Goal: Task Accomplishment & Management: Manage account settings

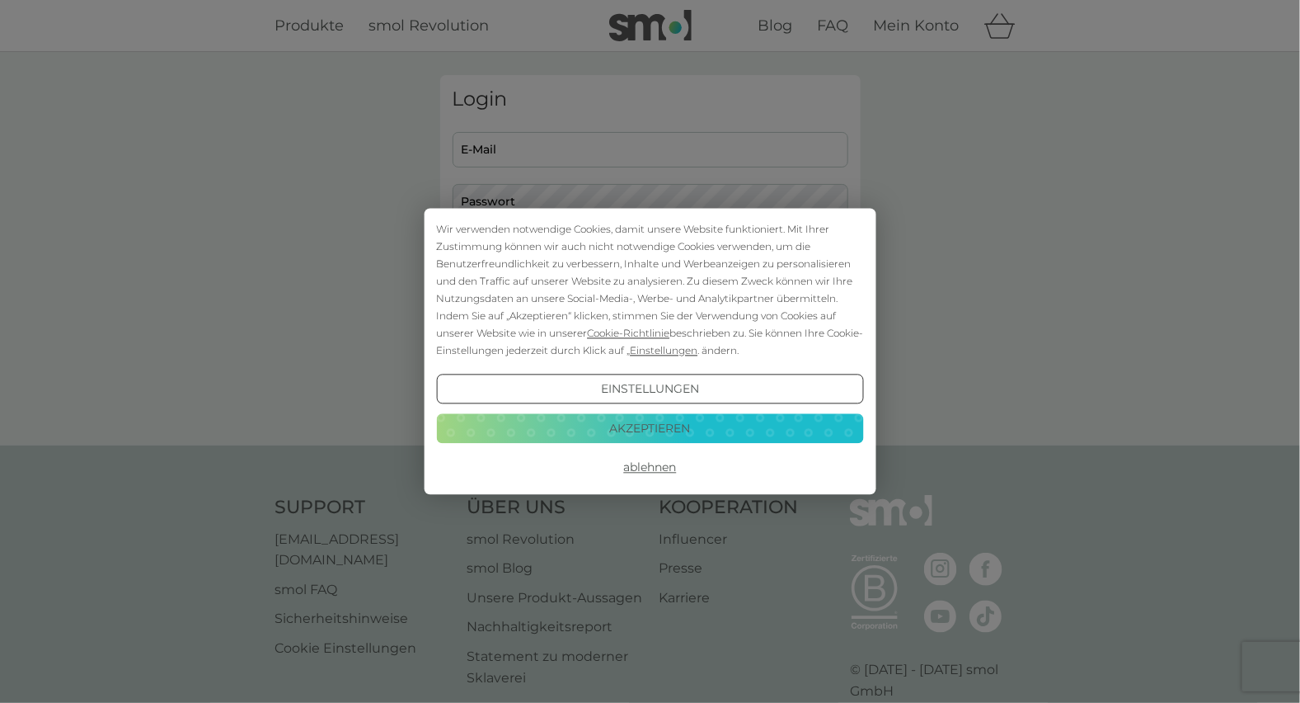
type input "[EMAIL_ADDRESS][DOMAIN_NAME]"
click at [652, 425] on button "Akzeptieren" at bounding box center [649, 428] width 427 height 30
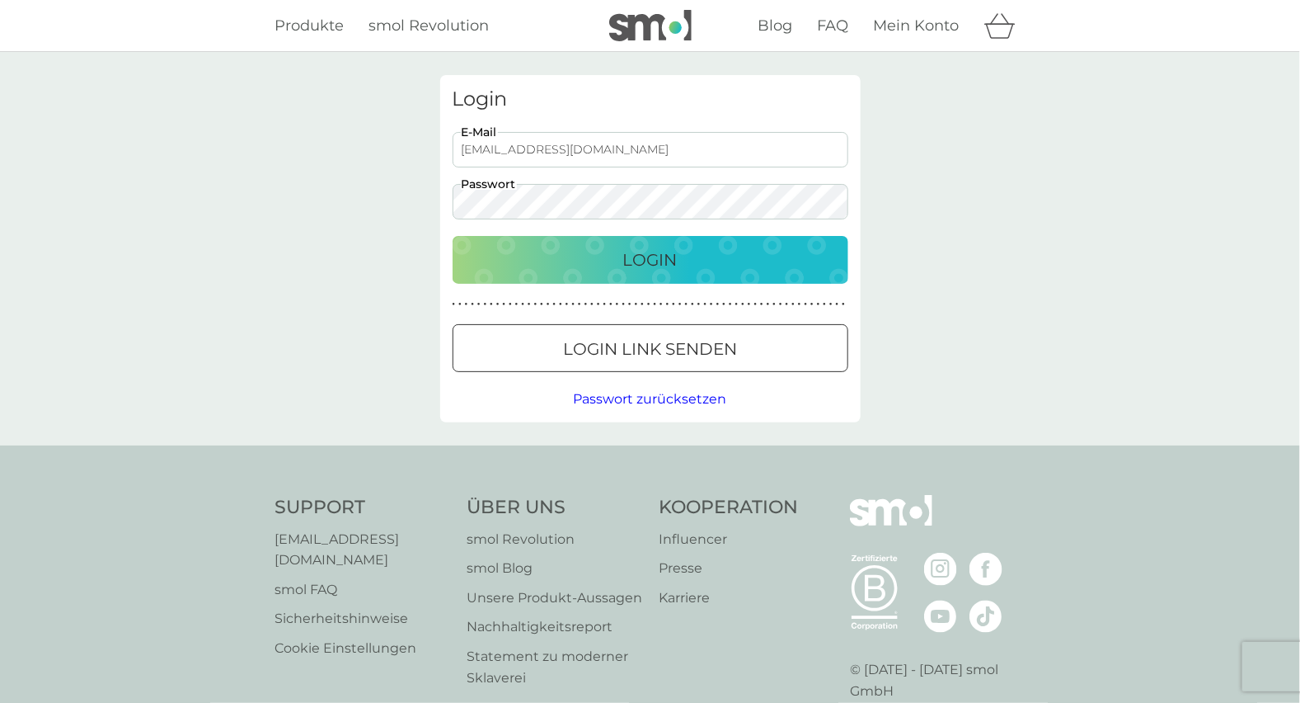
click at [651, 256] on p "Login" at bounding box center [650, 260] width 54 height 26
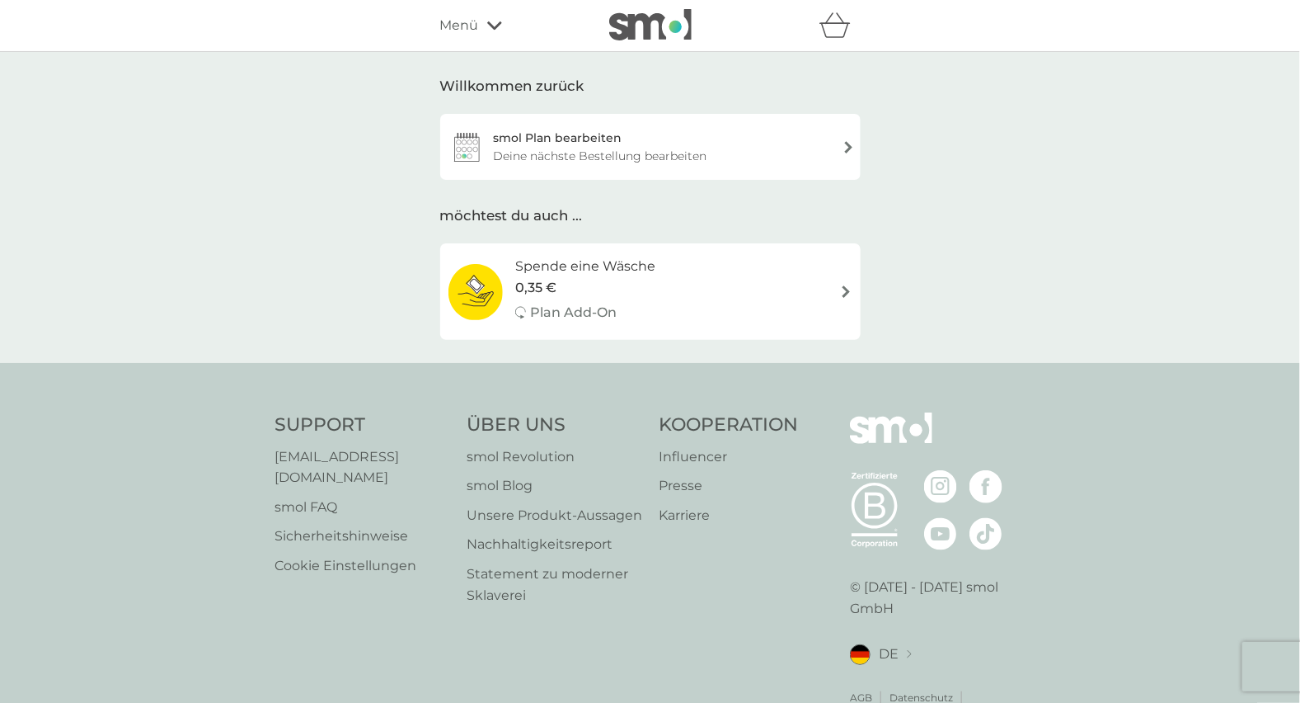
click at [849, 148] on div "smol Plan bearbeiten Deine nächste Bestellung bearbeiten" at bounding box center [650, 147] width 421 height 66
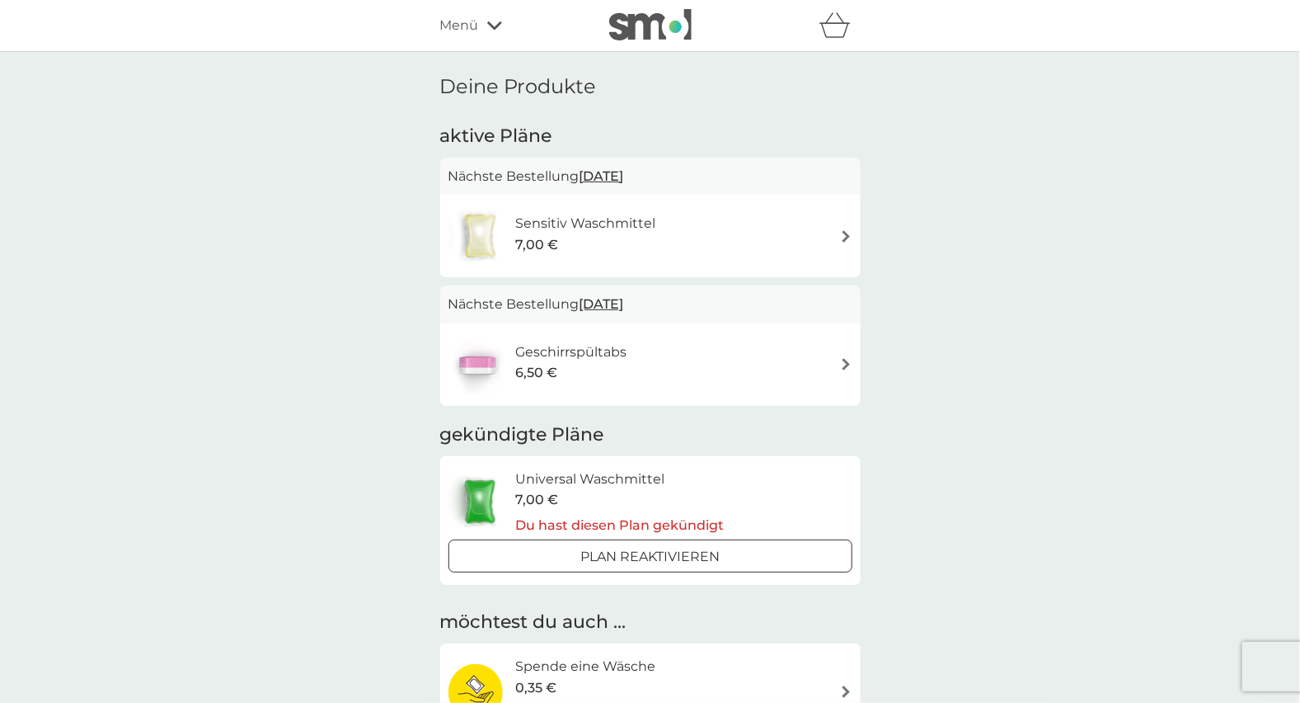
click at [849, 236] on img at bounding box center [846, 236] width 12 height 12
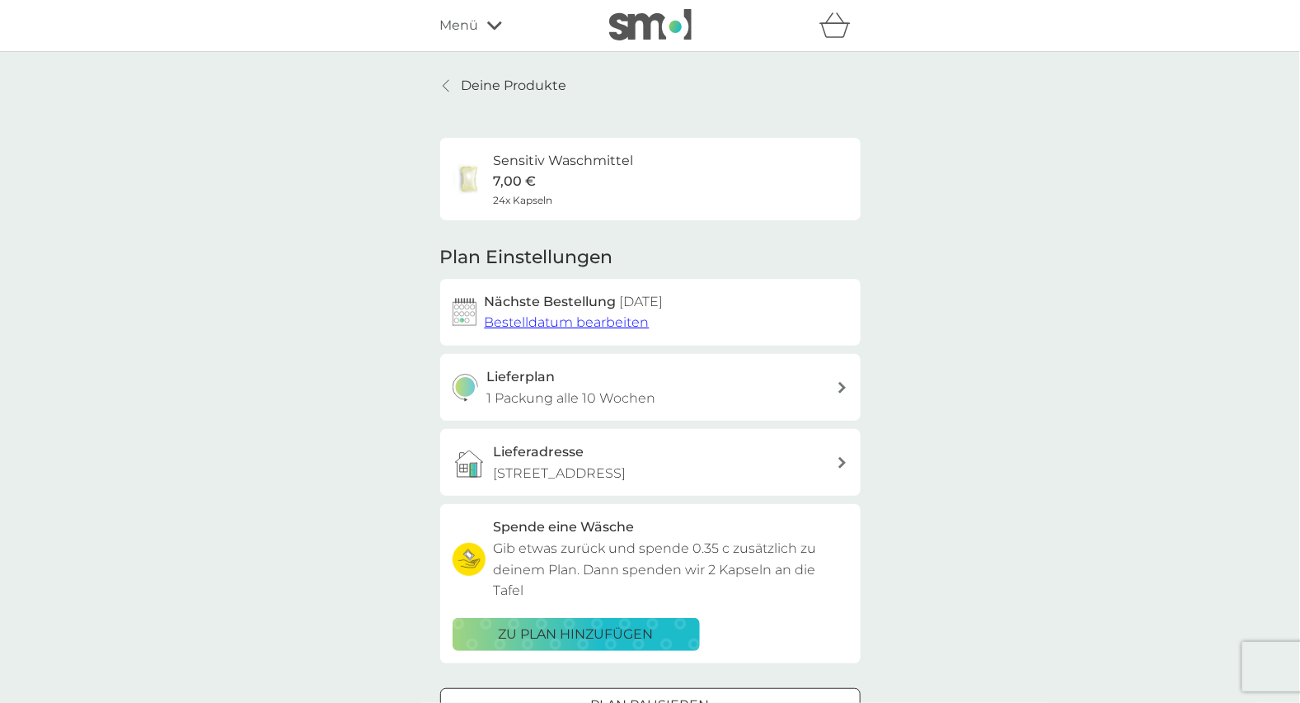
click at [634, 327] on span "Bestelldatum bearbeiten" at bounding box center [567, 322] width 165 height 16
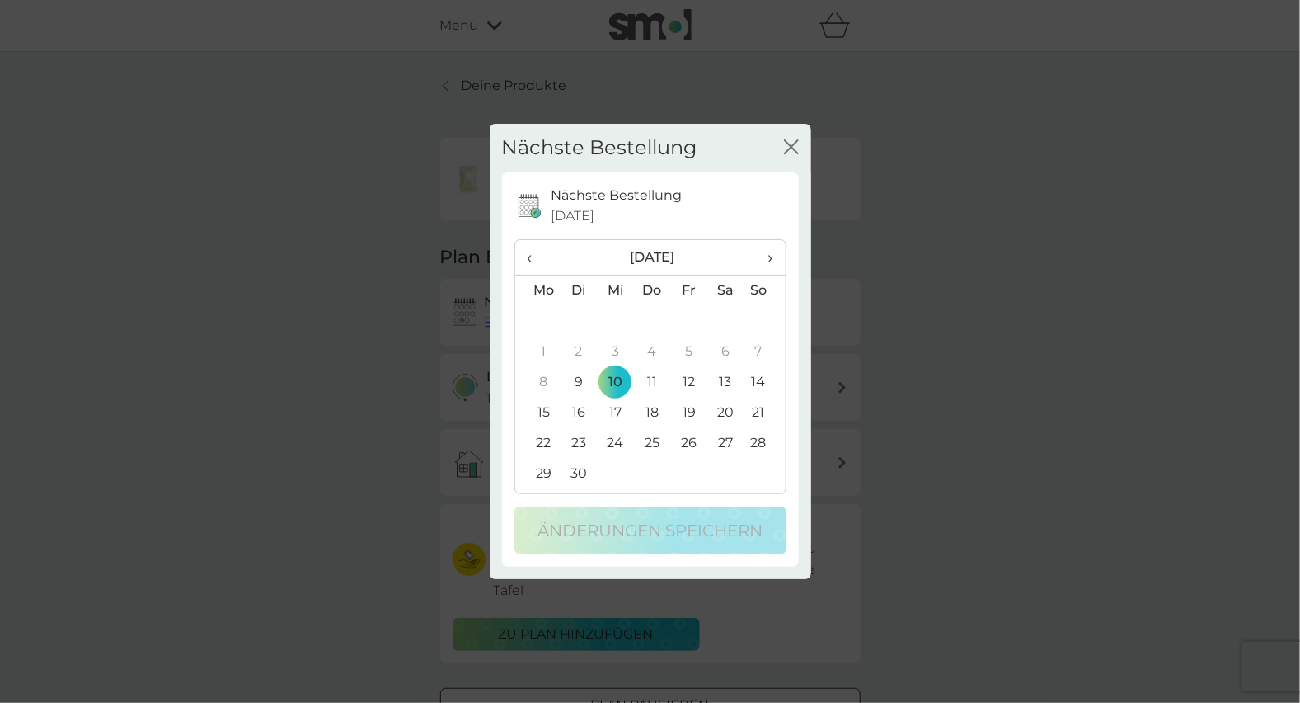
click at [770, 260] on span "›" at bounding box center [764, 257] width 16 height 35
click at [614, 320] on td "1" at bounding box center [615, 321] width 36 height 31
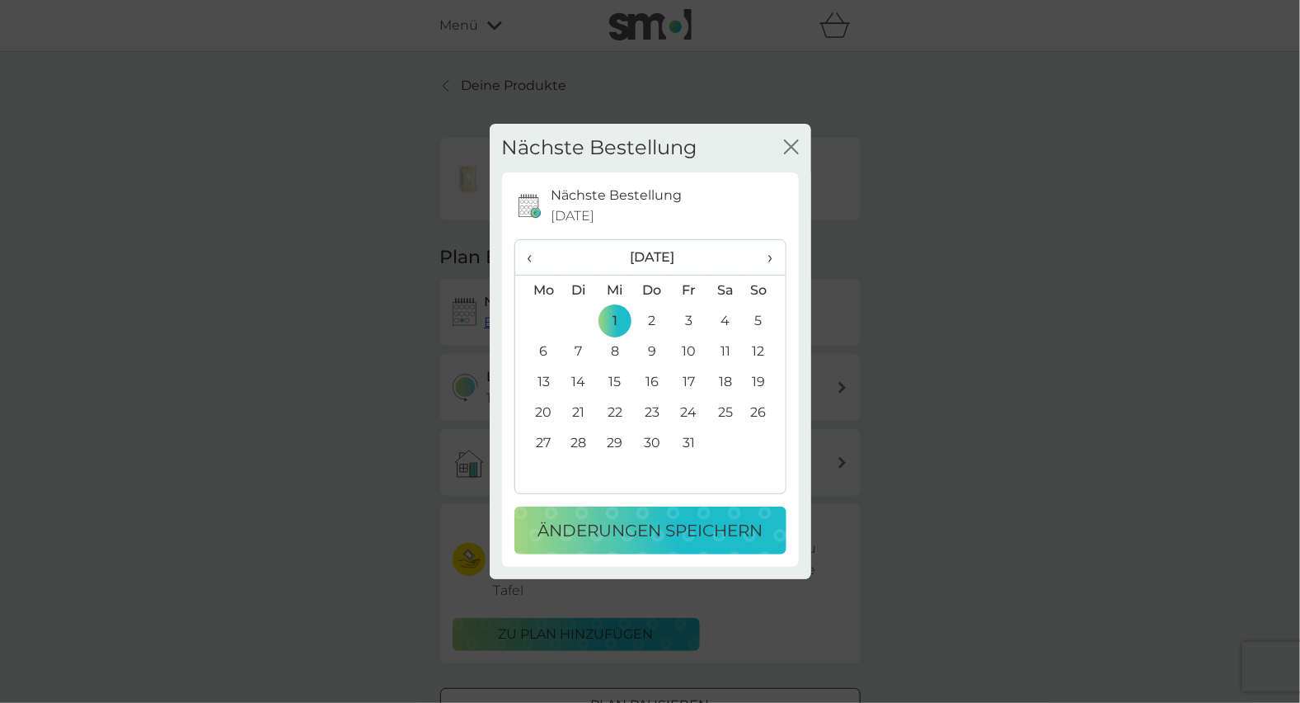
click at [643, 528] on p "Änderungen speichern" at bounding box center [650, 530] width 225 height 26
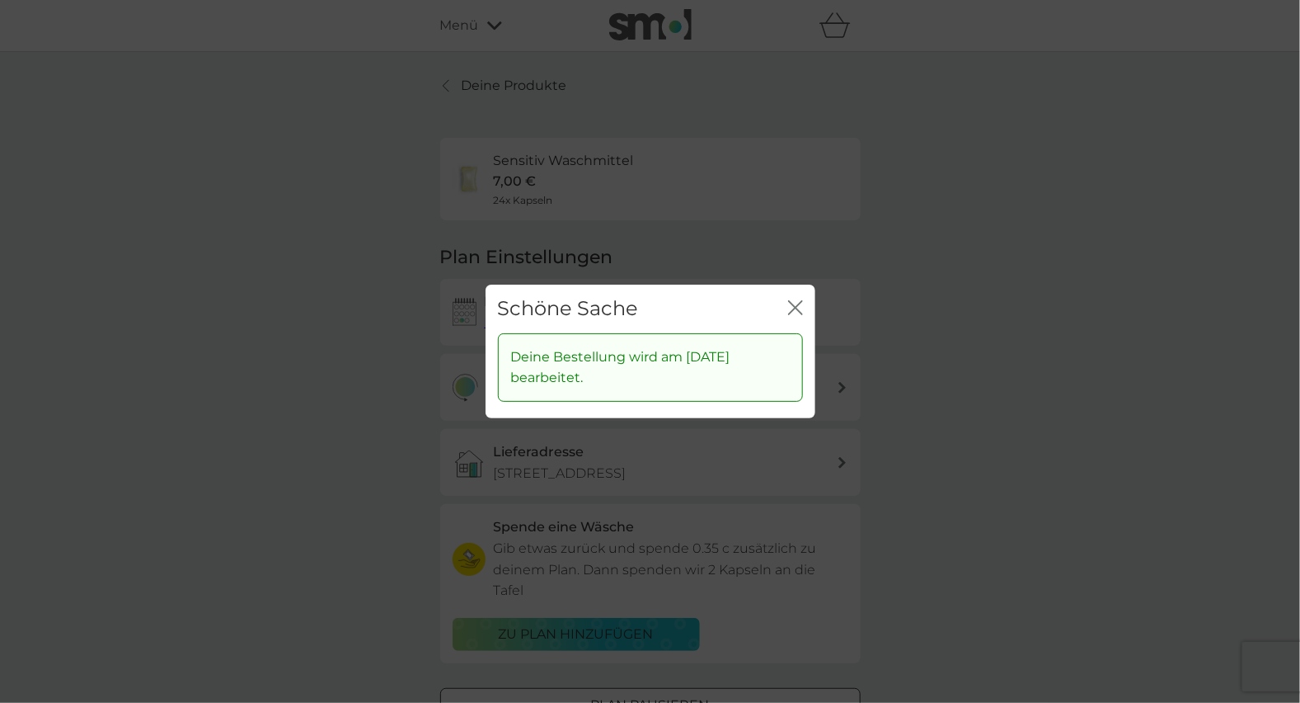
click at [797, 303] on icon "Schließen" at bounding box center [795, 307] width 15 height 15
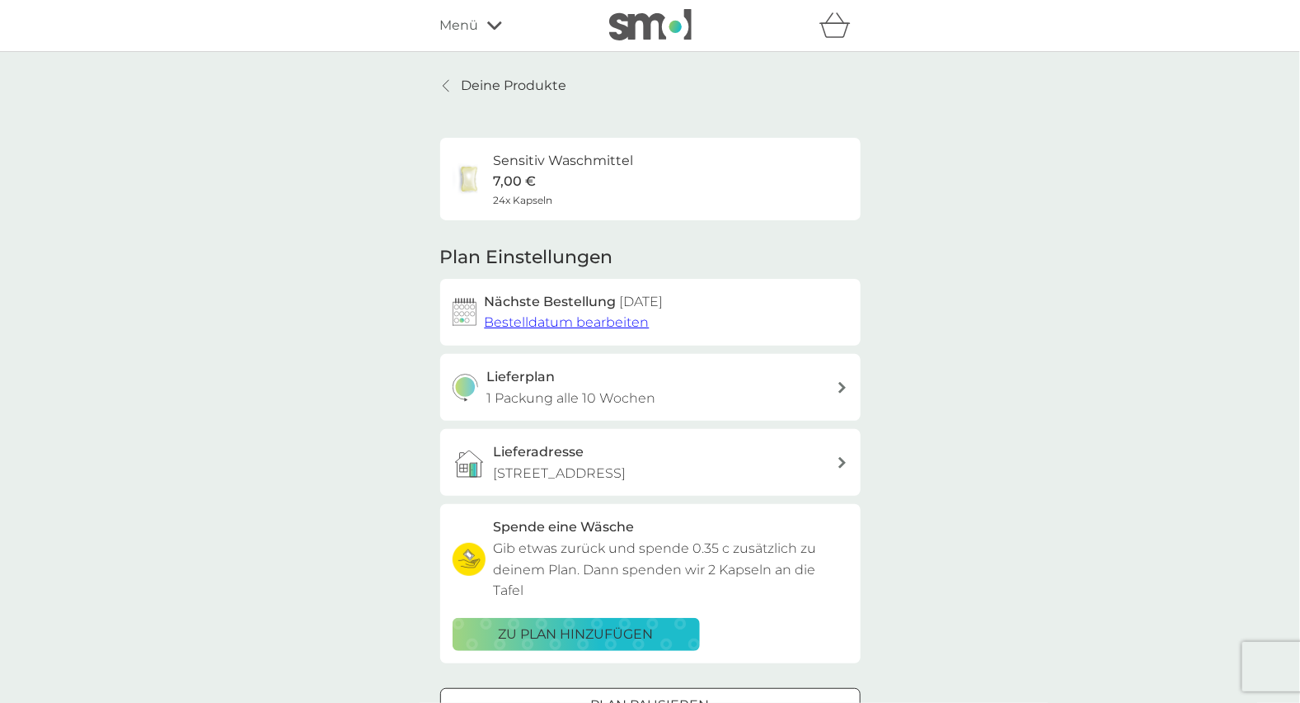
click at [495, 22] on icon at bounding box center [494, 26] width 15 height 10
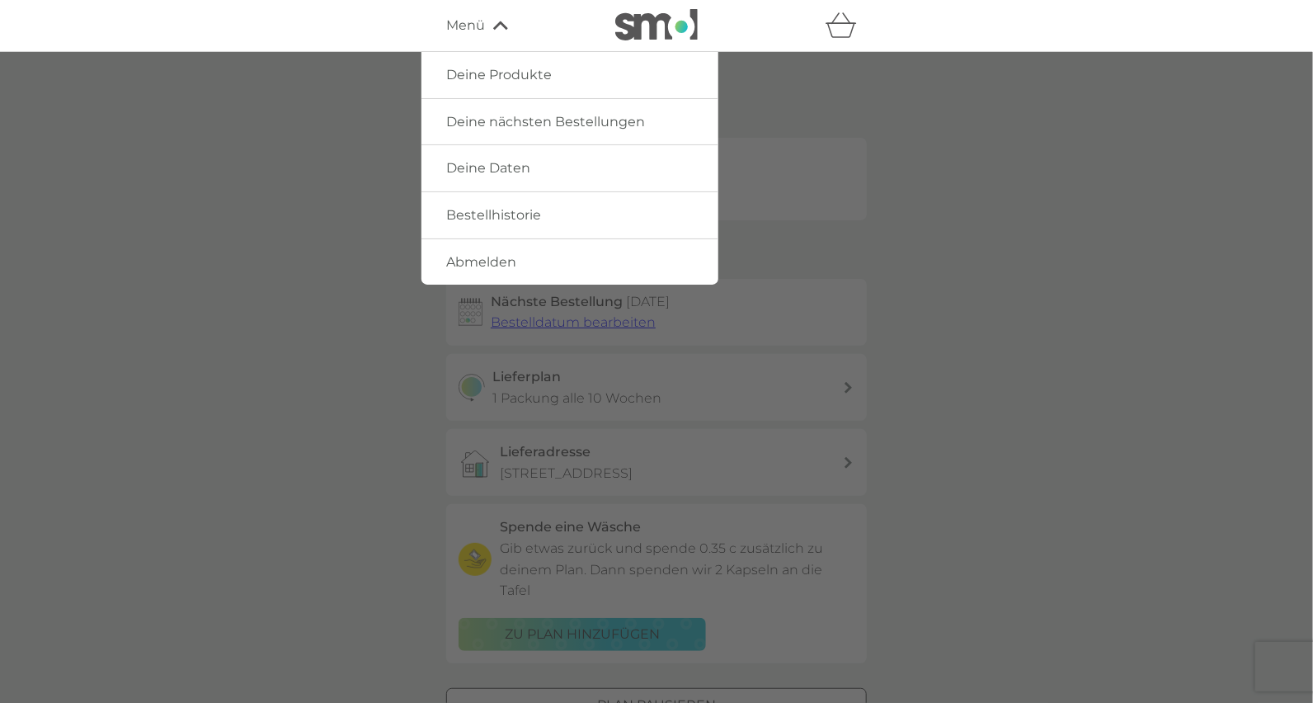
click at [493, 265] on span "Abmelden" at bounding box center [481, 262] width 70 height 16
